Goal: Task Accomplishment & Management: Manage account settings

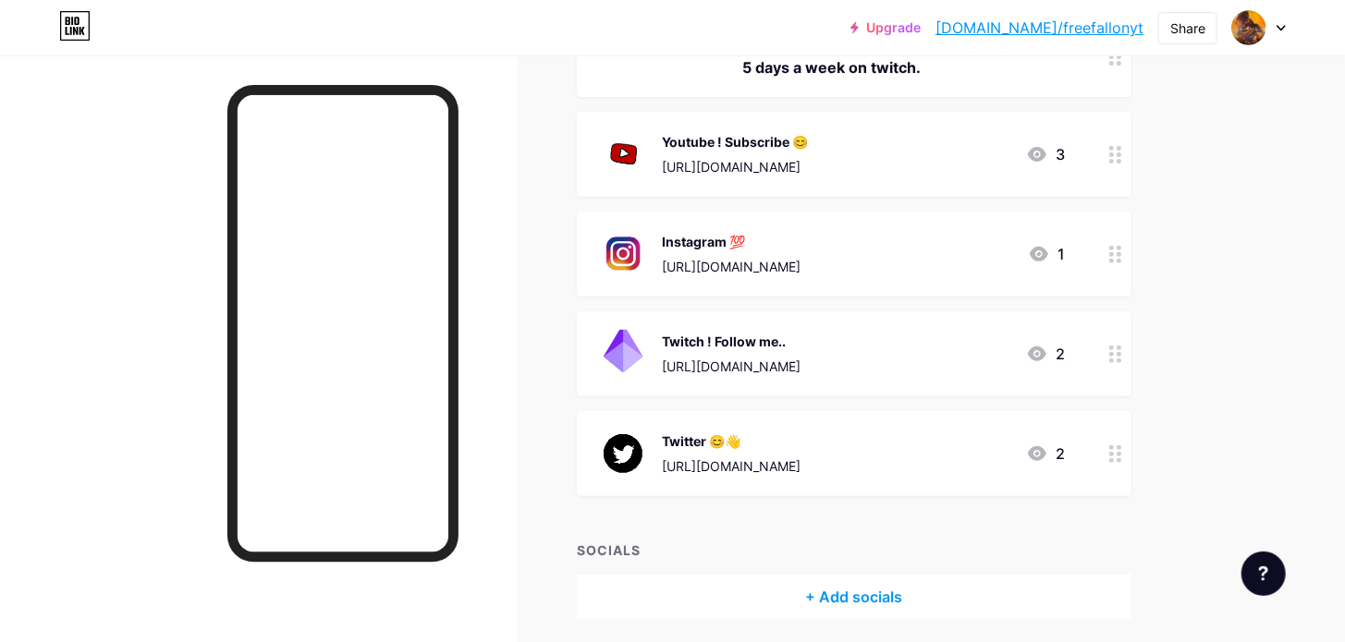
scroll to position [277, 0]
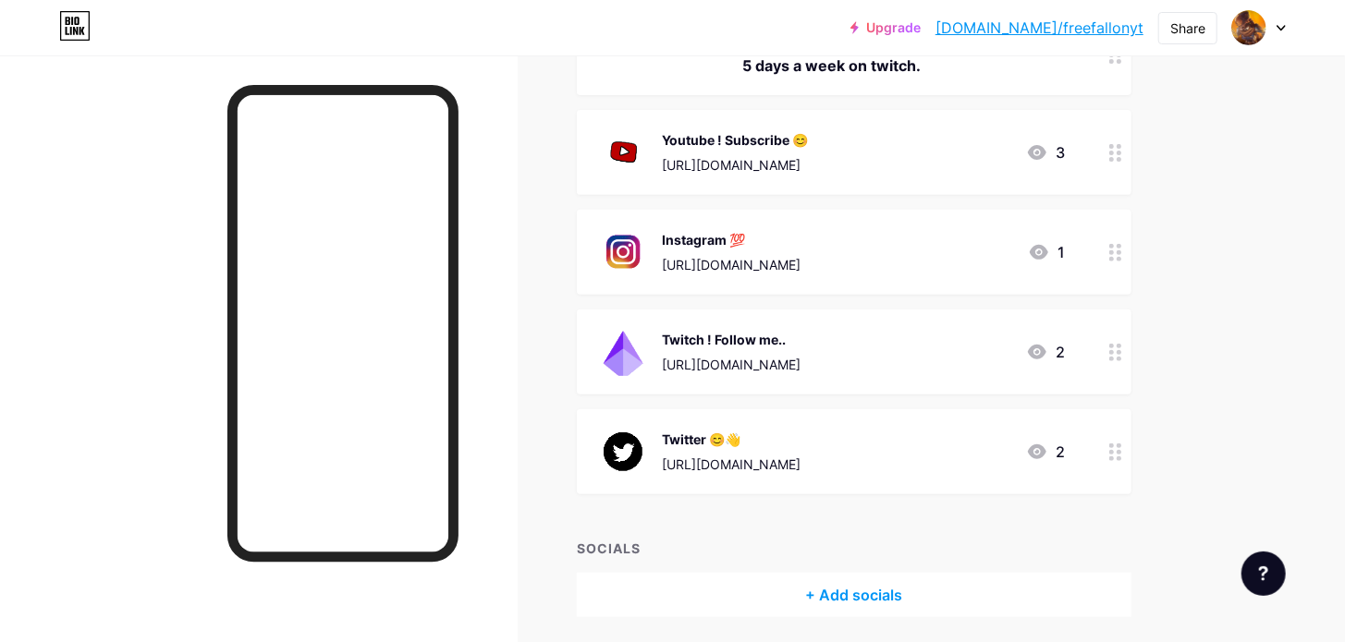
click at [800, 455] on div "[URL][DOMAIN_NAME]" at bounding box center [731, 464] width 139 height 19
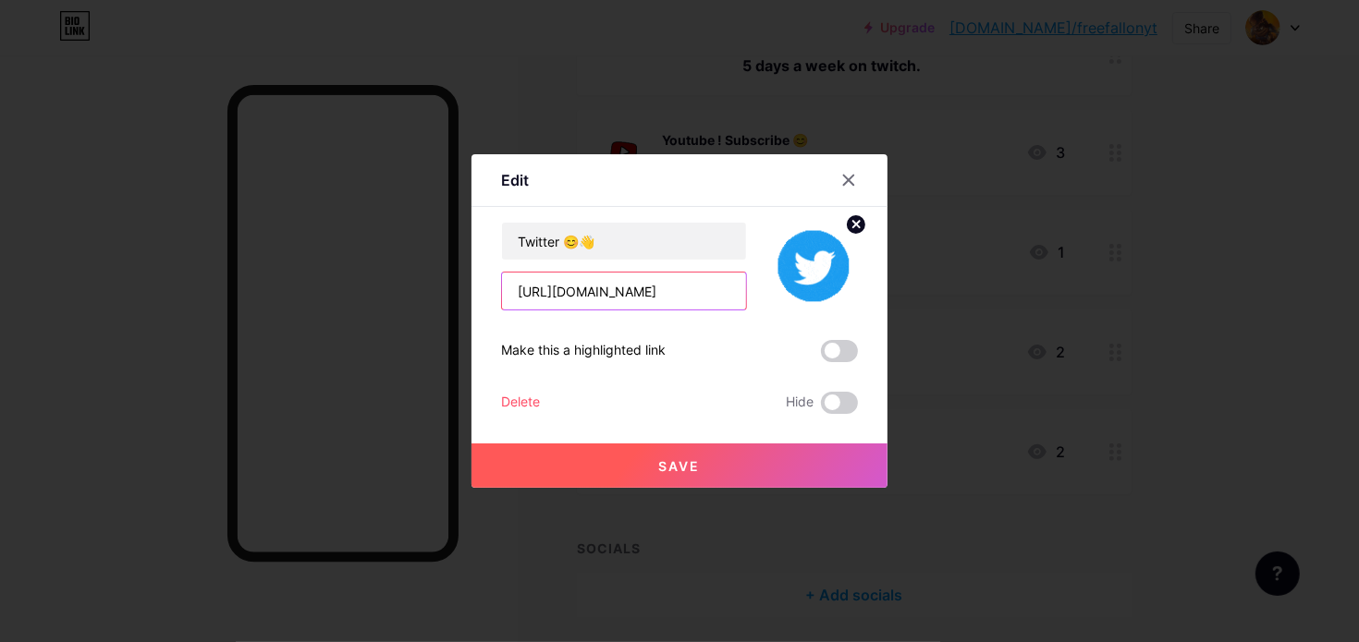
click at [730, 294] on input "[URL][DOMAIN_NAME]" at bounding box center [624, 291] width 244 height 37
type input "[URL][DOMAIN_NAME]"
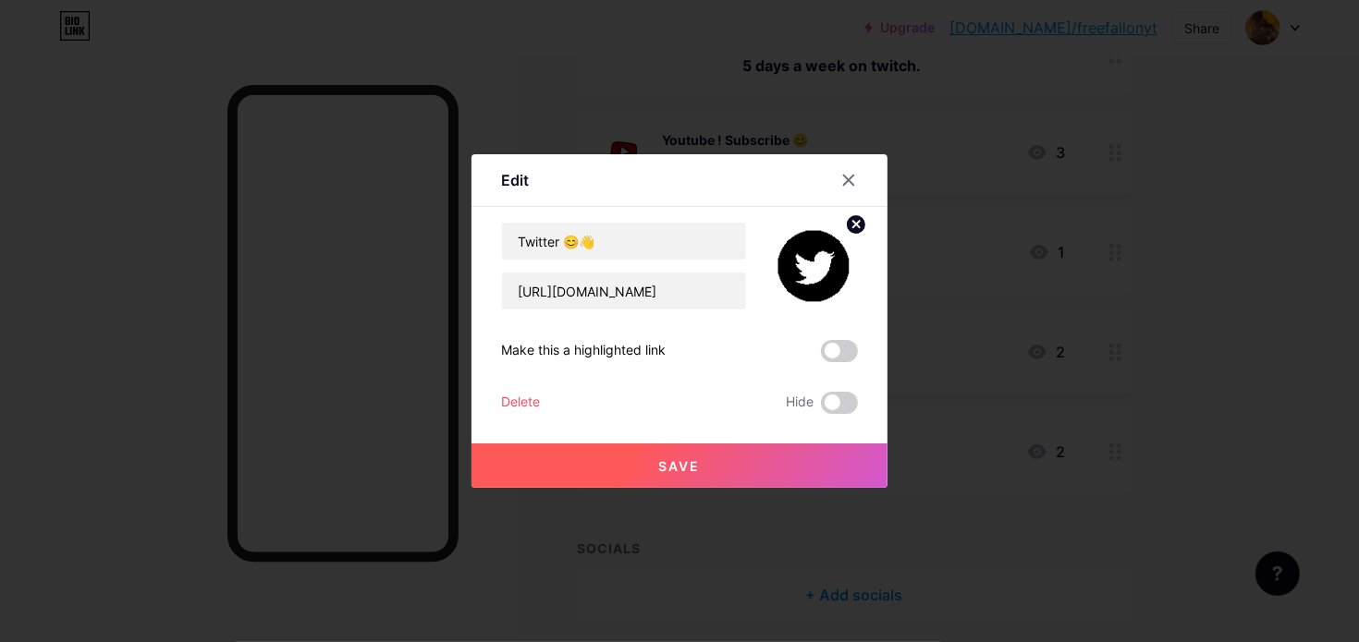
click at [674, 480] on button "Save" at bounding box center [679, 466] width 416 height 44
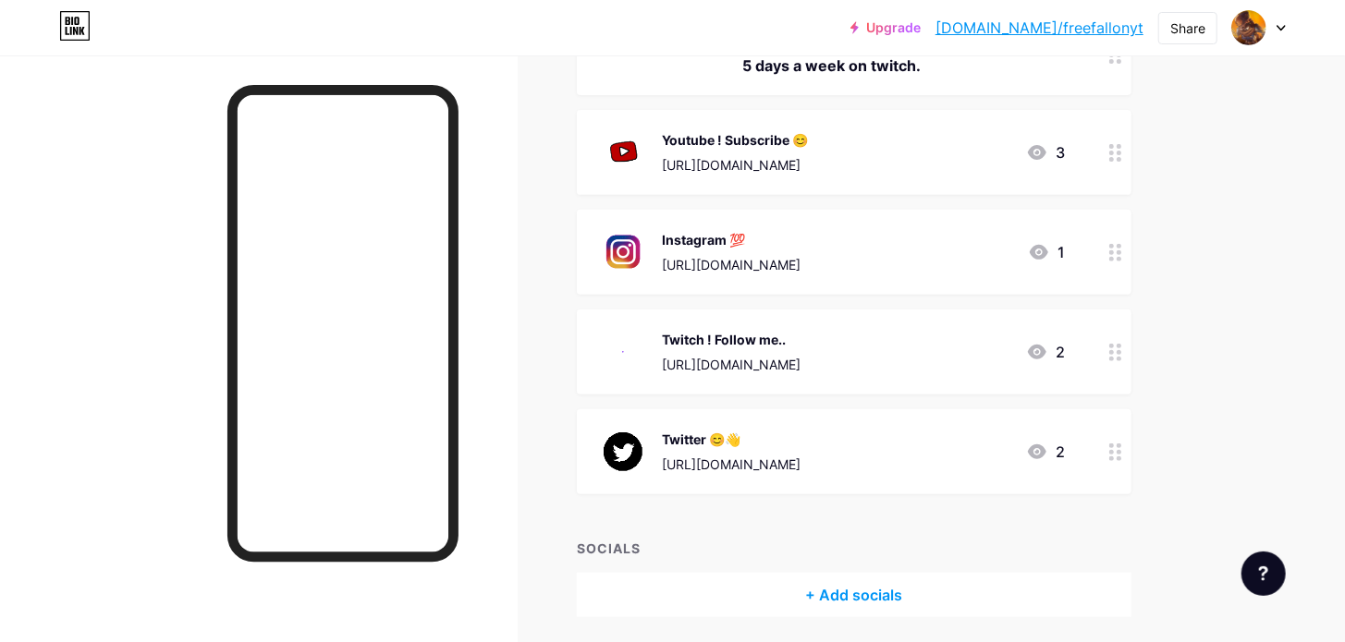
click at [808, 147] on div "Youtube ! Subscribe 😊" at bounding box center [735, 139] width 146 height 19
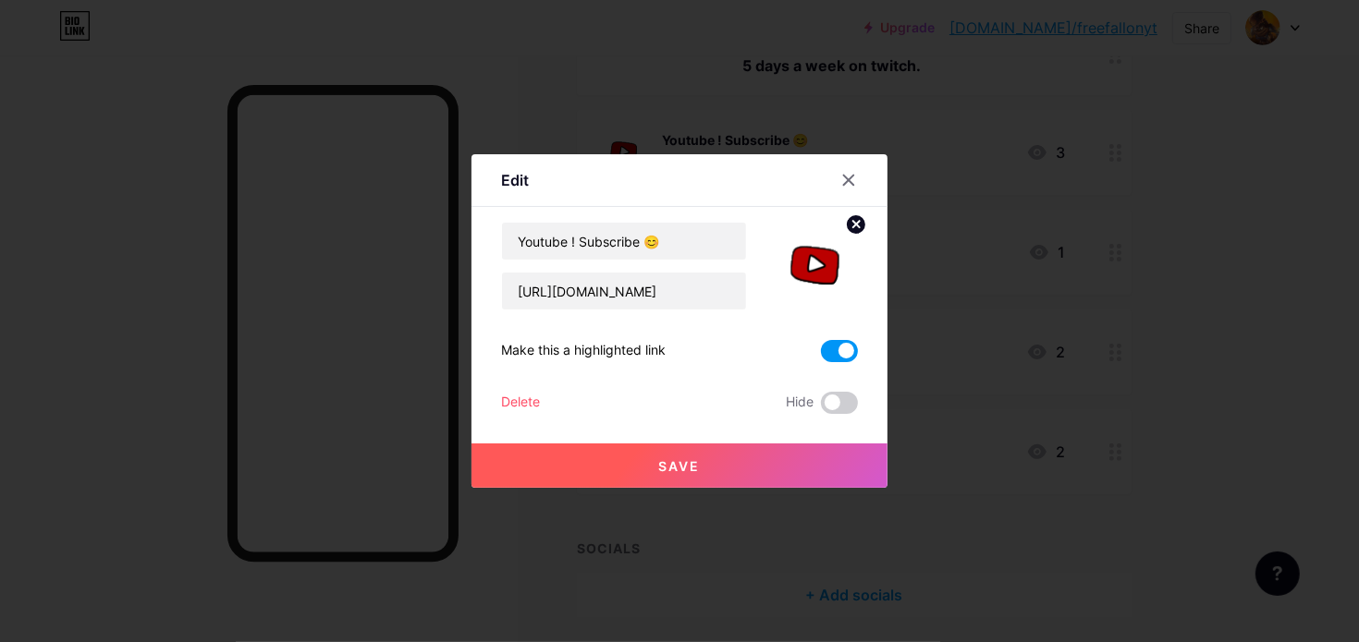
click at [789, 469] on button "Save" at bounding box center [679, 466] width 416 height 44
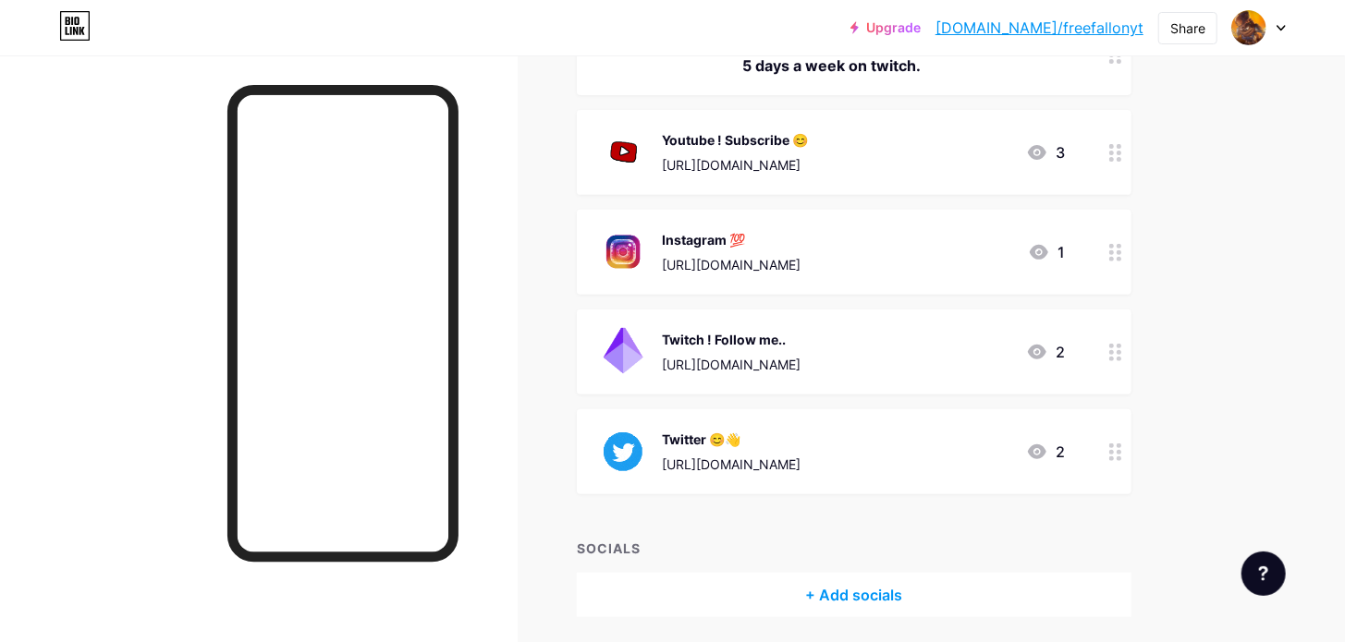
click at [904, 367] on div "Twitch ! Follow me.. [URL][DOMAIN_NAME] 2" at bounding box center [832, 352] width 466 height 48
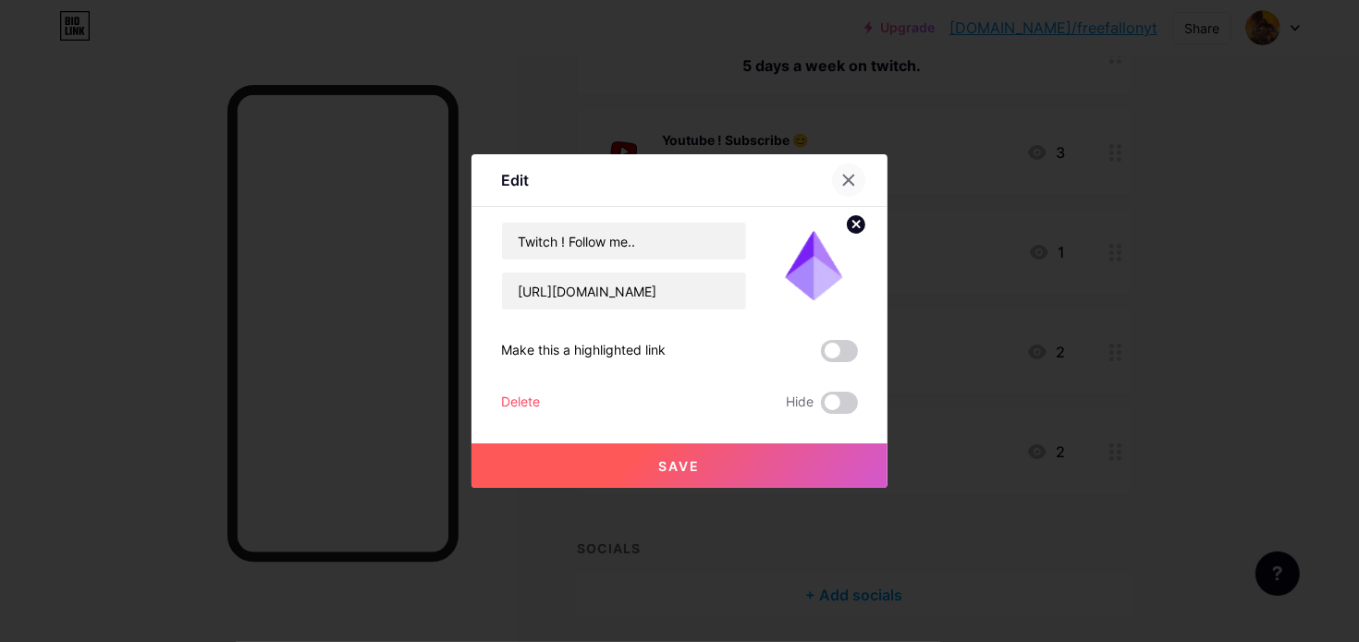
click at [844, 175] on icon at bounding box center [848, 180] width 15 height 15
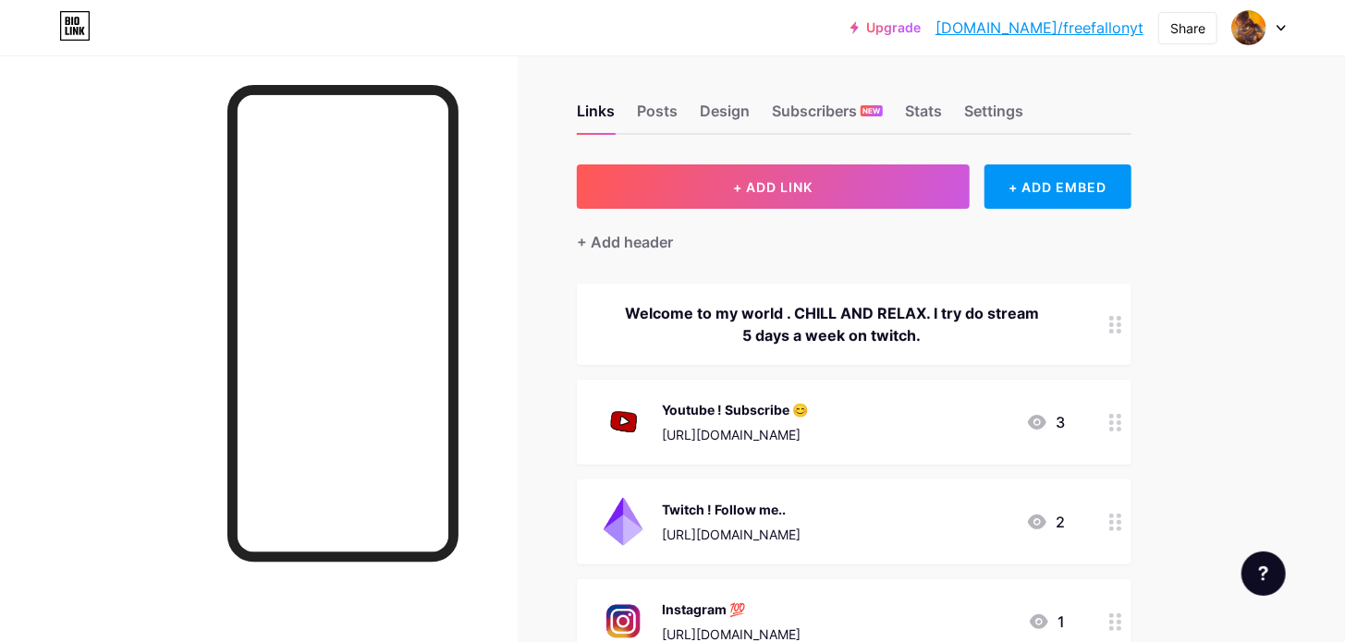
scroll to position [0, 0]
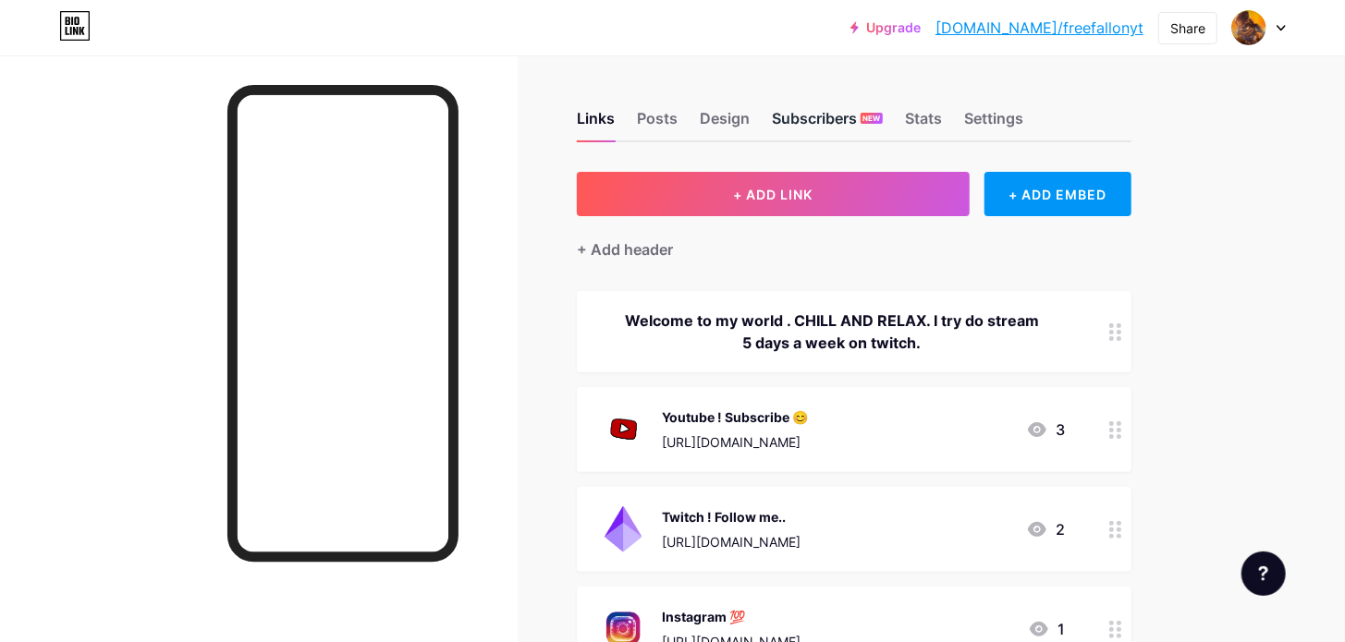
click at [841, 120] on div "Subscribers NEW" at bounding box center [827, 123] width 111 height 33
